Goal: Communication & Community: Answer question/provide support

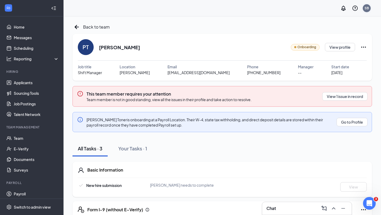
click at [365, 9] on div "SB" at bounding box center [367, 8] width 8 height 8
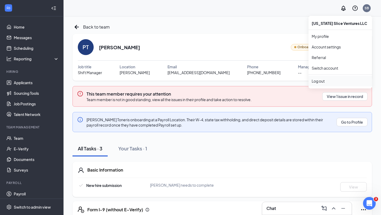
click at [324, 82] on div "Log out" at bounding box center [340, 80] width 57 height 5
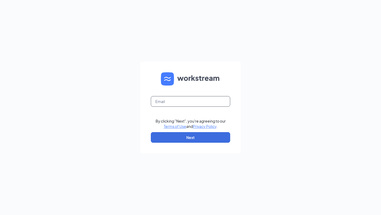
click at [183, 100] on input "text" at bounding box center [190, 101] width 79 height 11
type input "[EMAIL_ADDRESS][PERSON_NAME][DOMAIN_NAME]"
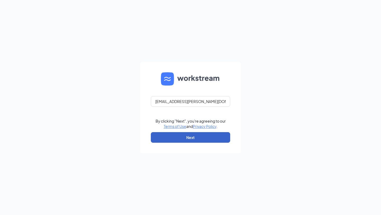
click at [192, 140] on button "Next" at bounding box center [190, 137] width 79 height 11
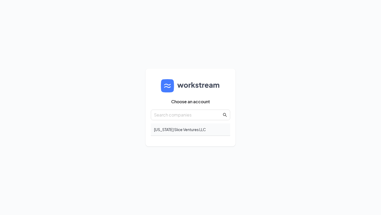
click at [169, 127] on div "[US_STATE] Slice Ventures LLC" at bounding box center [190, 129] width 79 height 12
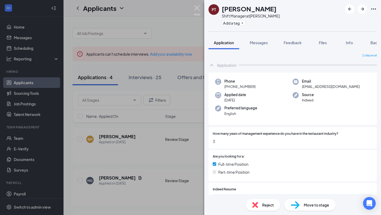
click at [198, 10] on img at bounding box center [197, 10] width 7 height 10
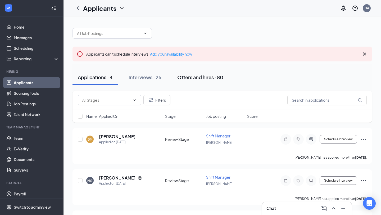
click at [190, 76] on div "Offers and hires · 80" at bounding box center [200, 77] width 46 height 7
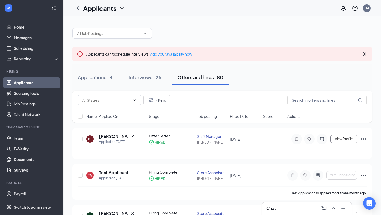
click at [300, 211] on div "Chat" at bounding box center [307, 208] width 81 height 8
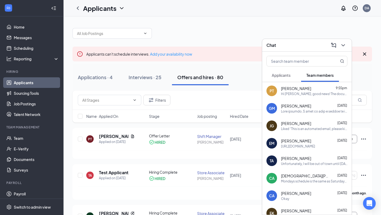
click at [302, 95] on div "Hi [PERSON_NAME], good news! The document signature request for [PERSON_NAME] -…" at bounding box center [314, 94] width 66 height 5
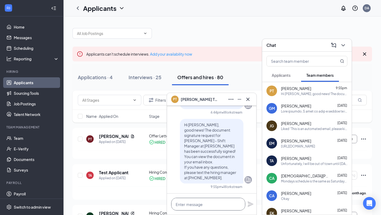
click at [198, 198] on textarea at bounding box center [208, 204] width 74 height 13
paste textarea "! and welcome to [PERSON_NAME]! We’re excited to have you join the Donatos team…"
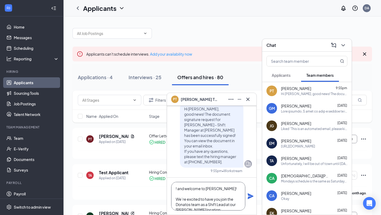
scroll to position [0, 0]
click at [175, 188] on textarea "! and welcome to [PERSON_NAME]! We’re excited to have you join the Donatos team…" at bounding box center [208, 196] width 74 height 29
click at [210, 184] on textarea "Dear [PERSON_NAME] Congratulations! and welcome to [PERSON_NAME]! We’re excited…" at bounding box center [208, 196] width 74 height 29
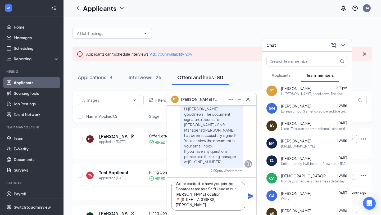
scroll to position [32, 0]
click at [184, 209] on textarea "Dear [PERSON_NAME] Congratulations, and welcome to [PERSON_NAME]! We’re excited…" at bounding box center [208, 196] width 74 height 29
paste textarea "As discussed, your training will begin [DATE] at 10:00 AM CST at the [GEOGRAPHI…"
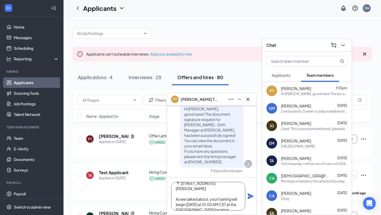
type textarea "Dear [PERSON_NAME] Congratulations, and welcome to [PERSON_NAME]! We’re excited…"
click at [249, 195] on icon "Plane" at bounding box center [251, 196] width 6 height 6
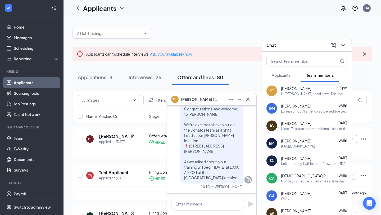
scroll to position [0, 0]
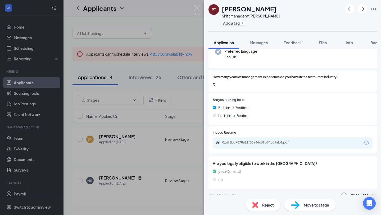
scroll to position [58, 0]
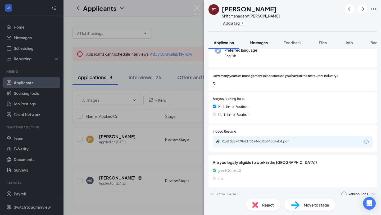
click at [262, 43] on span "Messages" at bounding box center [259, 42] width 18 height 5
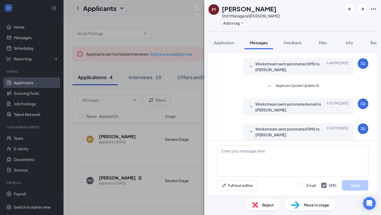
scroll to position [85, 0]
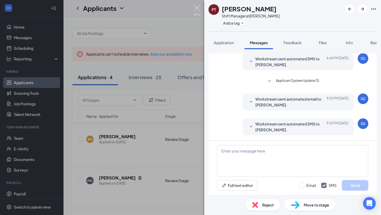
click at [197, 10] on img at bounding box center [197, 10] width 7 height 10
